Goal: Information Seeking & Learning: Learn about a topic

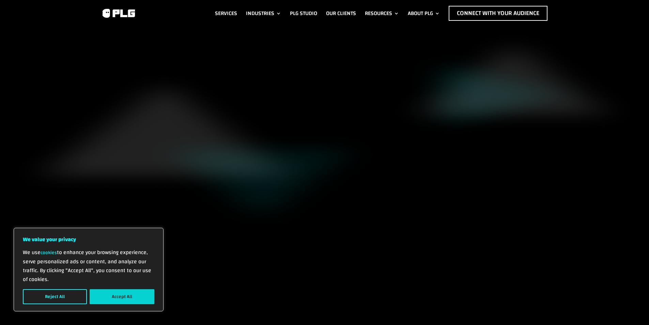
click at [112, 294] on button "Accept All" at bounding box center [122, 296] width 65 height 15
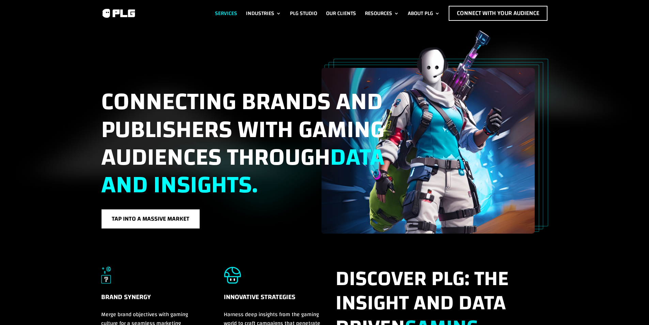
click at [226, 14] on link "Services" at bounding box center [226, 13] width 22 height 15
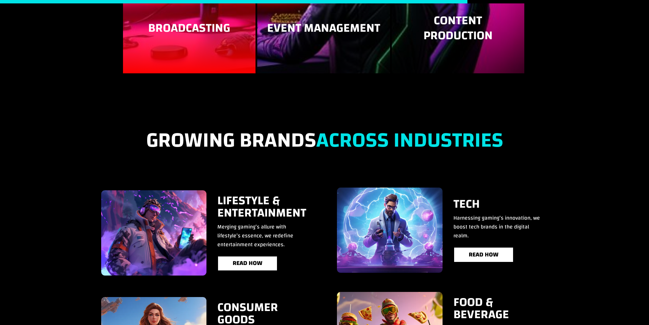
scroll to position [1091, 0]
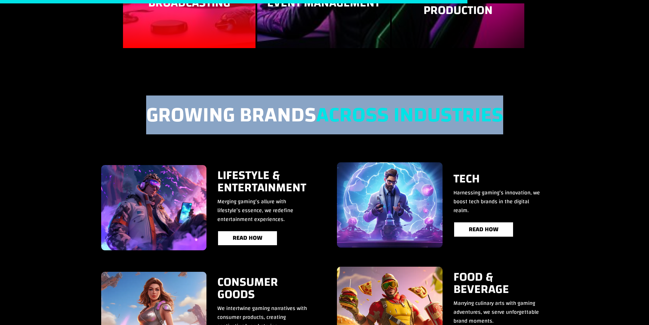
drag, startPoint x: 140, startPoint y: 111, endPoint x: 501, endPoint y: 112, distance: 360.6
click at [501, 112] on h2 "Growing Brands Across Industries" at bounding box center [324, 119] width 447 height 33
click at [509, 113] on h2 "Growing Brands Across Industries" at bounding box center [324, 119] width 447 height 33
drag, startPoint x: 141, startPoint y: 111, endPoint x: 503, endPoint y: 116, distance: 361.6
click at [503, 116] on h2 "Growing Brands Across Industries" at bounding box center [324, 119] width 447 height 33
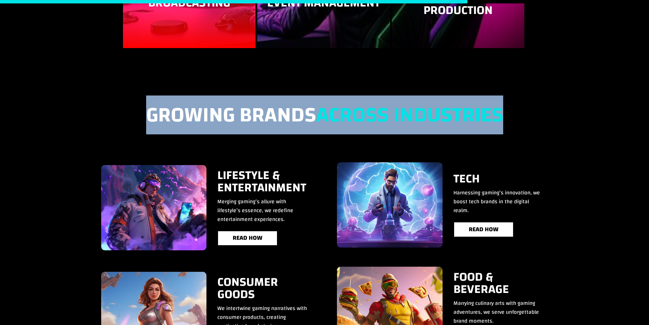
click at [509, 108] on h2 "Growing Brands Across Industries" at bounding box center [324, 119] width 447 height 33
drag, startPoint x: 139, startPoint y: 104, endPoint x: 503, endPoint y: 113, distance: 364.8
click at [503, 113] on h2 "Growing Brands Across Industries" at bounding box center [324, 119] width 447 height 33
click at [140, 104] on h2 "Growing Brands Across Industries" at bounding box center [324, 119] width 447 height 33
drag, startPoint x: 143, startPoint y: 105, endPoint x: 501, endPoint y: 110, distance: 357.9
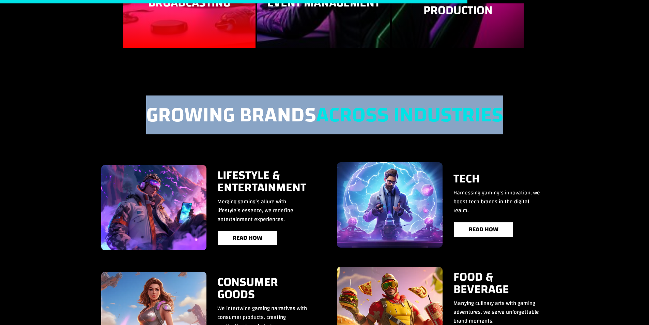
click at [501, 110] on h2 "Growing Brands Across Industries" at bounding box center [324, 119] width 447 height 33
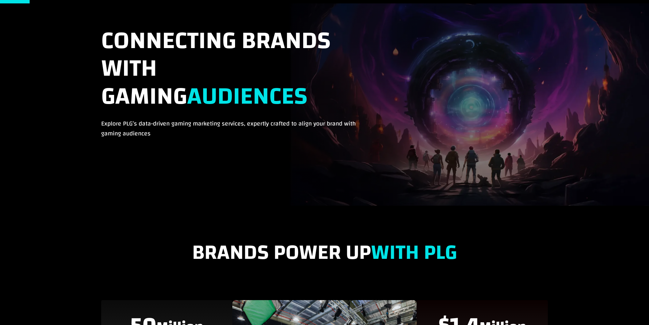
scroll to position [0, 0]
